Goal: Communication & Community: Answer question/provide support

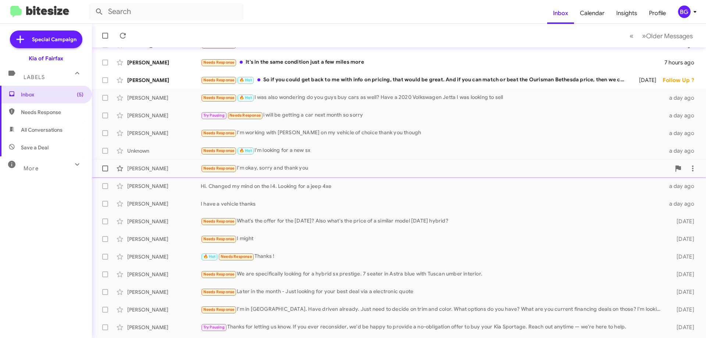
scroll to position [74, 0]
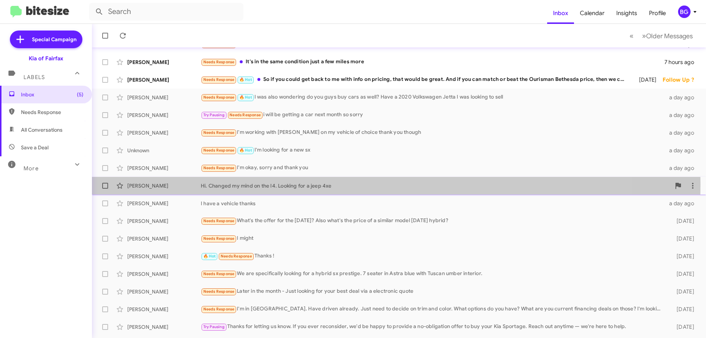
click at [199, 184] on div "[PERSON_NAME]" at bounding box center [164, 185] width 74 height 7
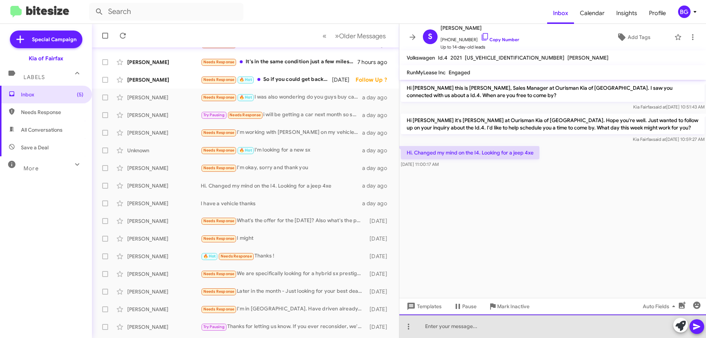
click at [467, 328] on div at bounding box center [553, 327] width 307 height 24
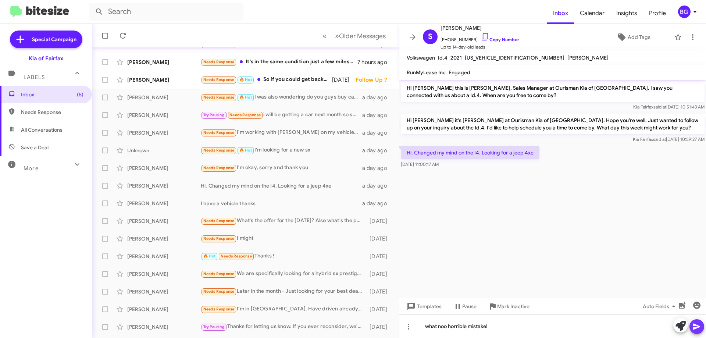
click at [696, 328] on icon at bounding box center [697, 327] width 7 height 6
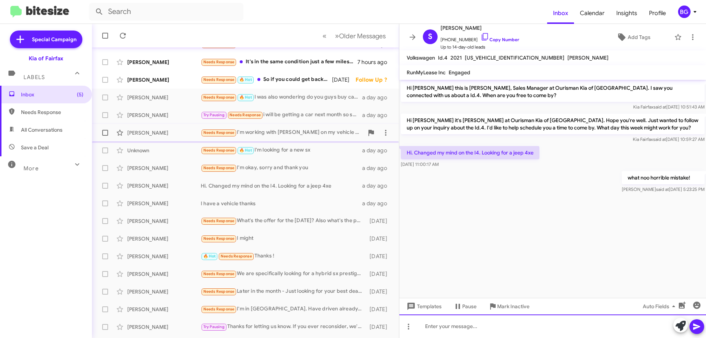
scroll to position [89, 0]
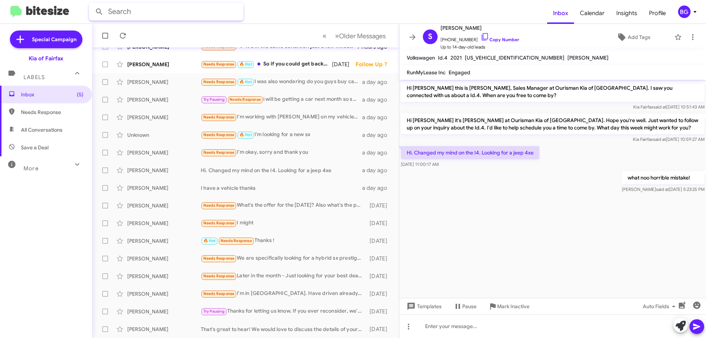
click at [136, 12] on input "text" at bounding box center [166, 12] width 155 height 18
type input "[PERSON_NAME]"
click at [92, 4] on button at bounding box center [99, 11] width 15 height 15
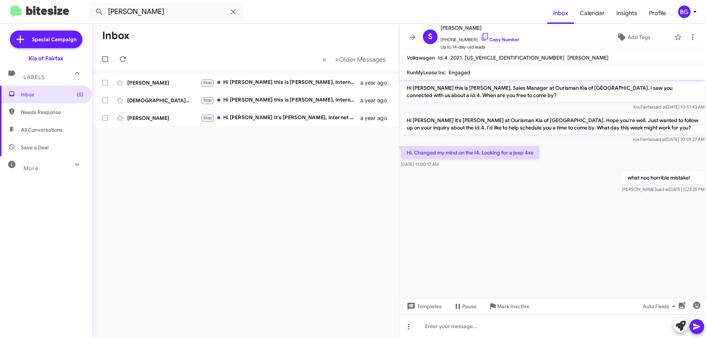
click at [366, 209] on div "Inbox « Previous » Next Older Messages [PERSON_NAME] Stop Hi [PERSON_NAME] this…" at bounding box center [245, 181] width 307 height 314
click at [416, 39] on icon at bounding box center [412, 37] width 9 height 9
